Goal: Transaction & Acquisition: Subscribe to service/newsletter

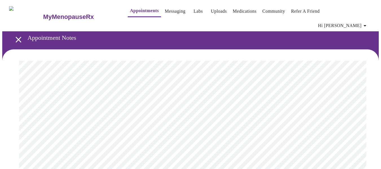
click at [294, 10] on link "Refer a Friend" at bounding box center [305, 11] width 29 height 8
